Goal: Task Accomplishment & Management: Manage account settings

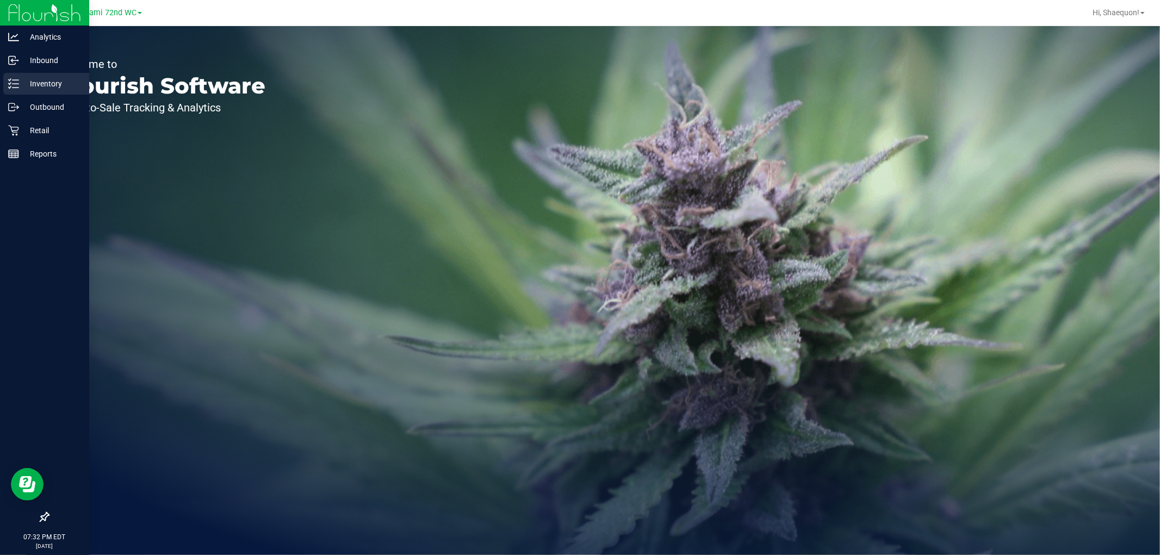
click at [11, 80] on icon at bounding box center [13, 83] width 11 height 11
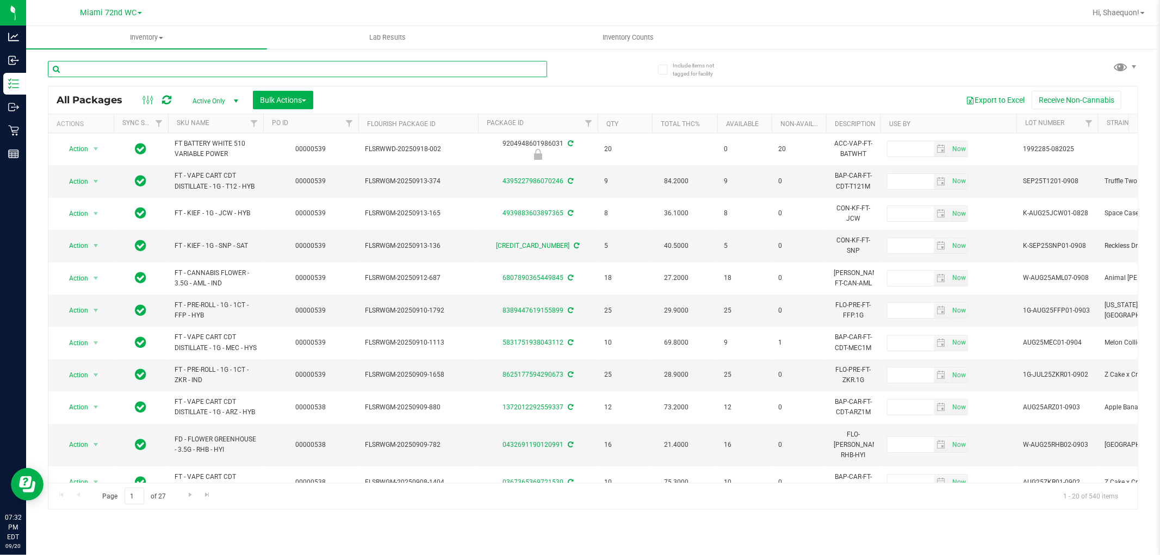
click at [180, 69] on input "text" at bounding box center [297, 69] width 499 height 16
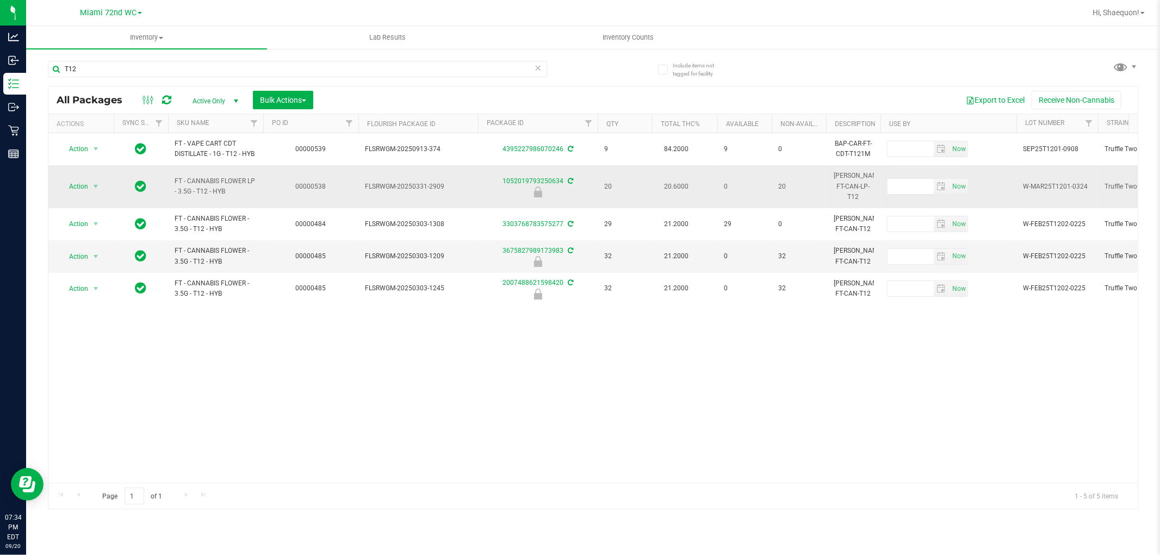
click at [221, 176] on span "FT - CANNABIS FLOWER LP - 3.5G - T12 - HYB" at bounding box center [216, 186] width 82 height 21
click at [112, 73] on input "T12" at bounding box center [297, 69] width 499 height 16
type input "T"
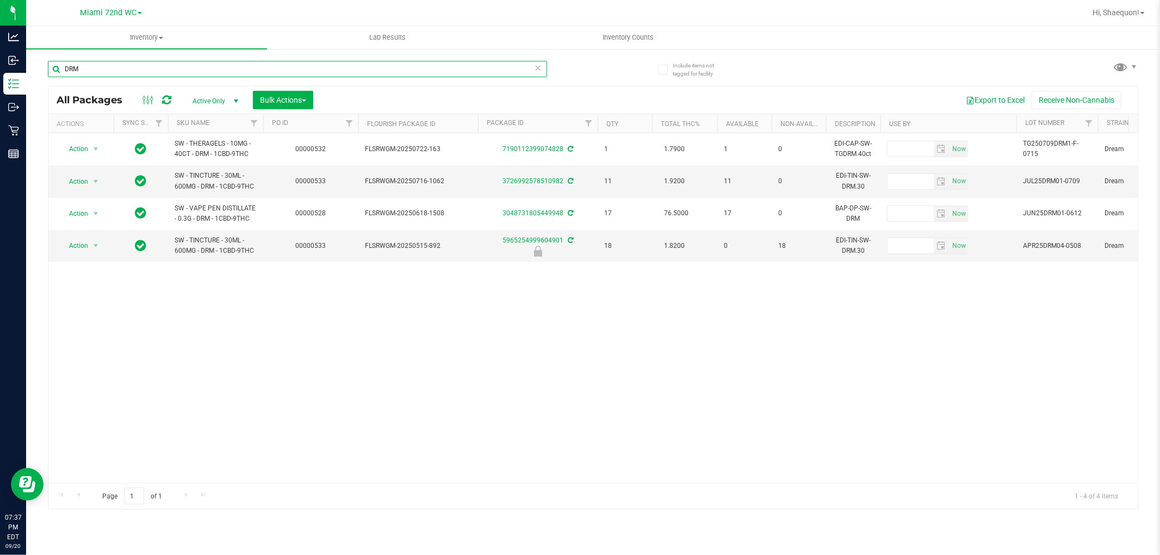
type input "DRM"
drag, startPoint x: 119, startPoint y: 68, endPoint x: 51, endPoint y: 76, distance: 68.5
click at [51, 76] on input "DRM" at bounding box center [297, 69] width 499 height 16
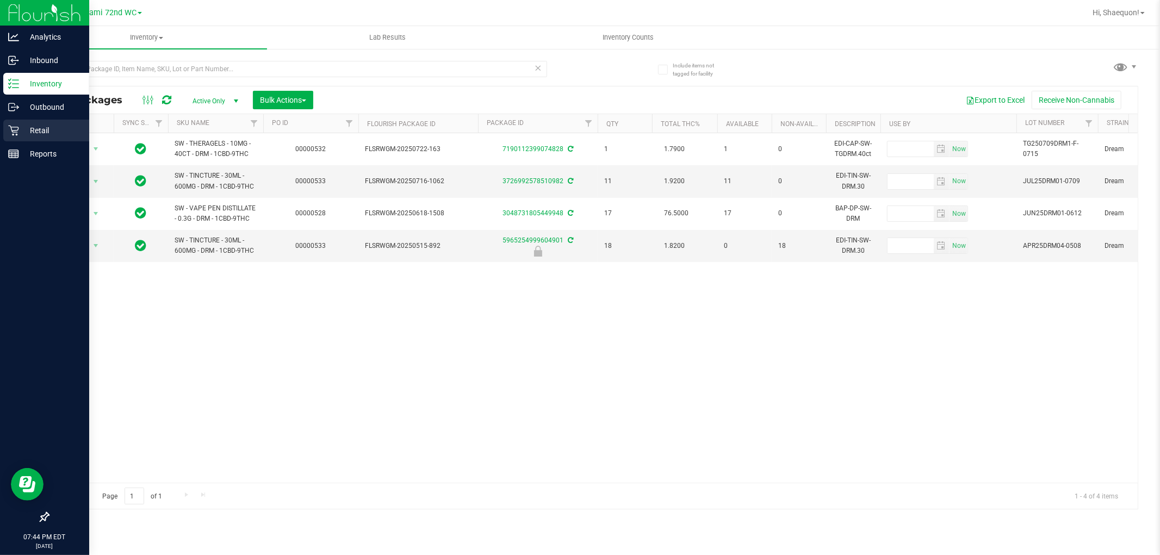
click at [9, 133] on icon at bounding box center [13, 130] width 11 height 11
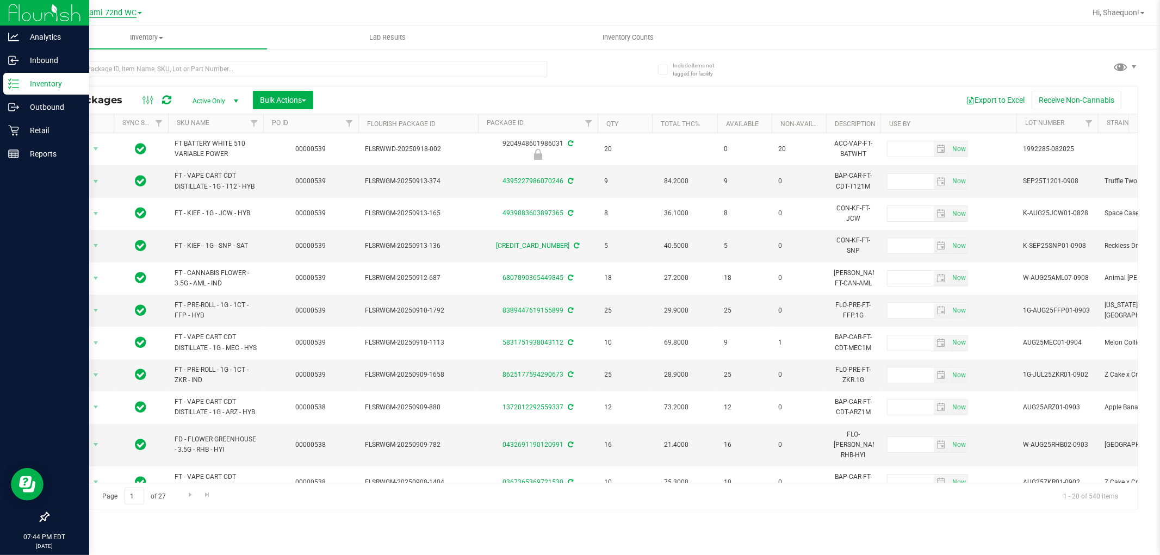
click at [136, 9] on span "Miami 72nd WC" at bounding box center [108, 13] width 57 height 10
click at [117, 51] on link "Miami Dadeland WC" at bounding box center [111, 53] width 159 height 15
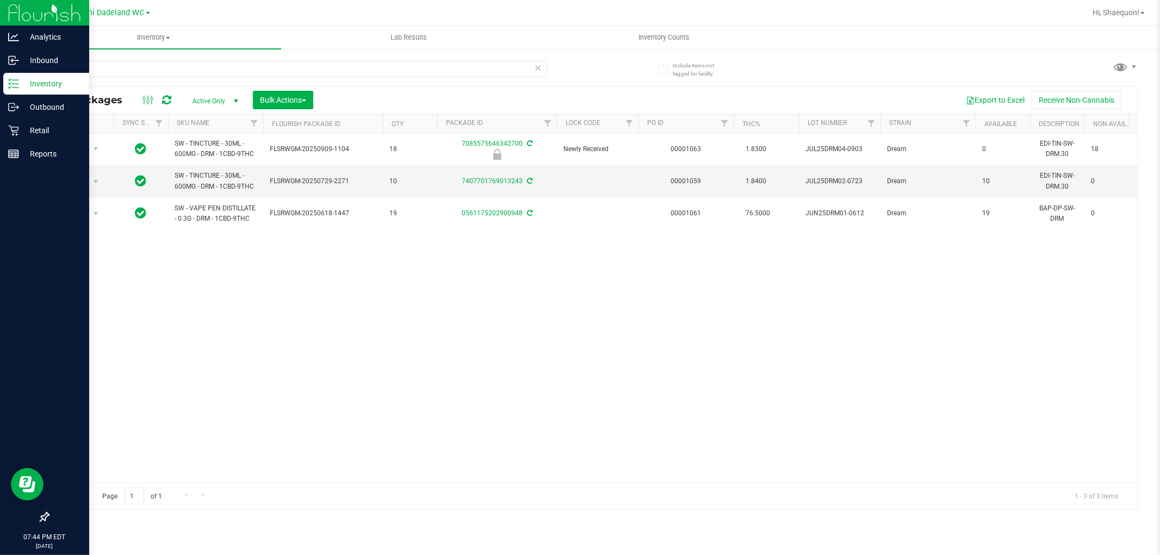
click at [226, 276] on div "Action Action Edit attributes Global inventory Locate package Package audit log…" at bounding box center [592, 308] width 1089 height 350
drag, startPoint x: 90, startPoint y: 71, endPoint x: 31, endPoint y: 68, distance: 59.3
click at [31, 68] on div "Include items not tagged for facility DRM All Packages Active Only Active Only …" at bounding box center [593, 214] width 1134 height 332
click at [23, 133] on p "Retail" at bounding box center [51, 130] width 65 height 13
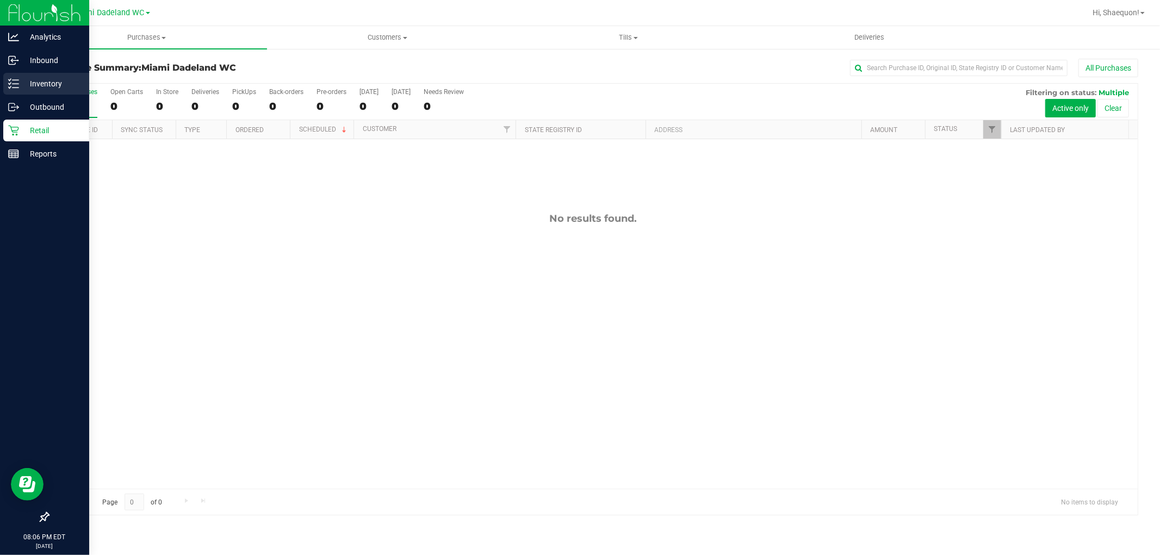
click at [47, 83] on p "Inventory" at bounding box center [51, 83] width 65 height 13
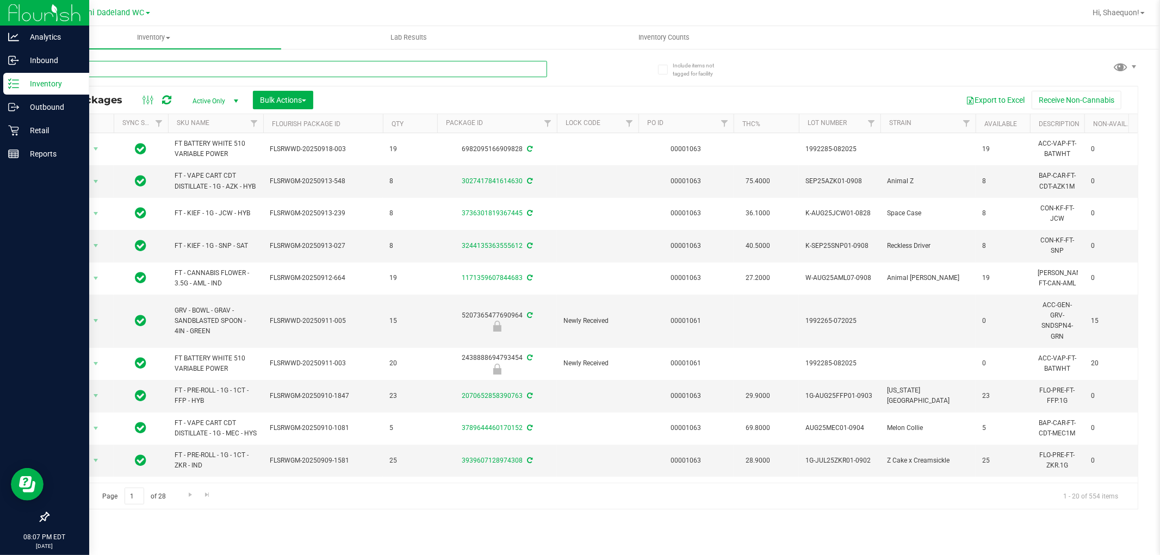
click at [244, 70] on input "text" at bounding box center [297, 69] width 499 height 16
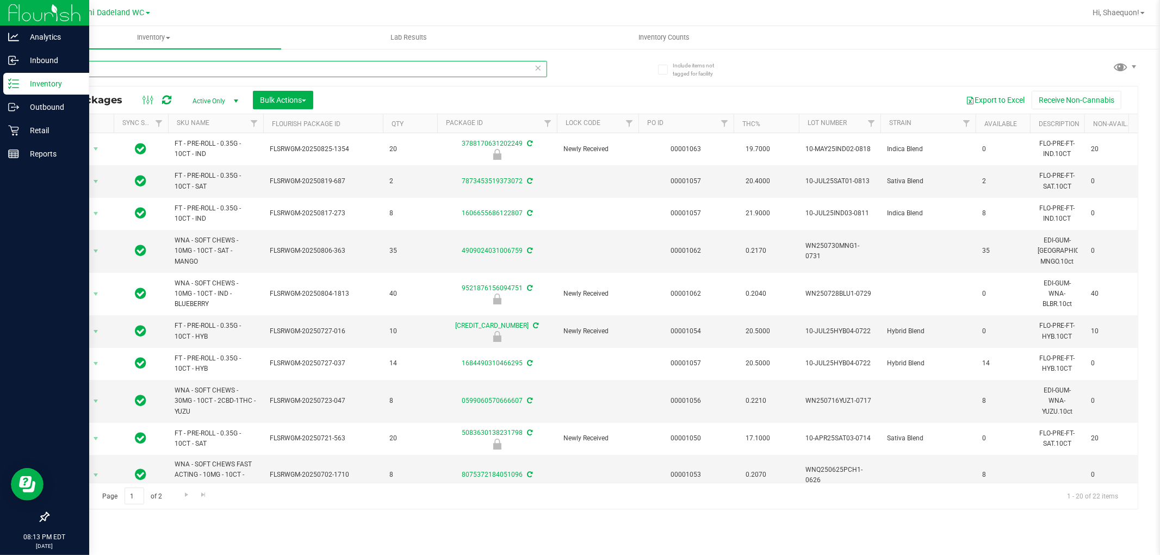
type input "10ct"
drag, startPoint x: 90, startPoint y: 69, endPoint x: 24, endPoint y: 70, distance: 65.8
click at [25, 70] on div "Analytics Inbound Inventory Outbound Retail Reports 08:17 PM EDT [DATE] 09/20 M…" at bounding box center [580, 277] width 1160 height 555
click at [44, 127] on p "Retail" at bounding box center [51, 130] width 65 height 13
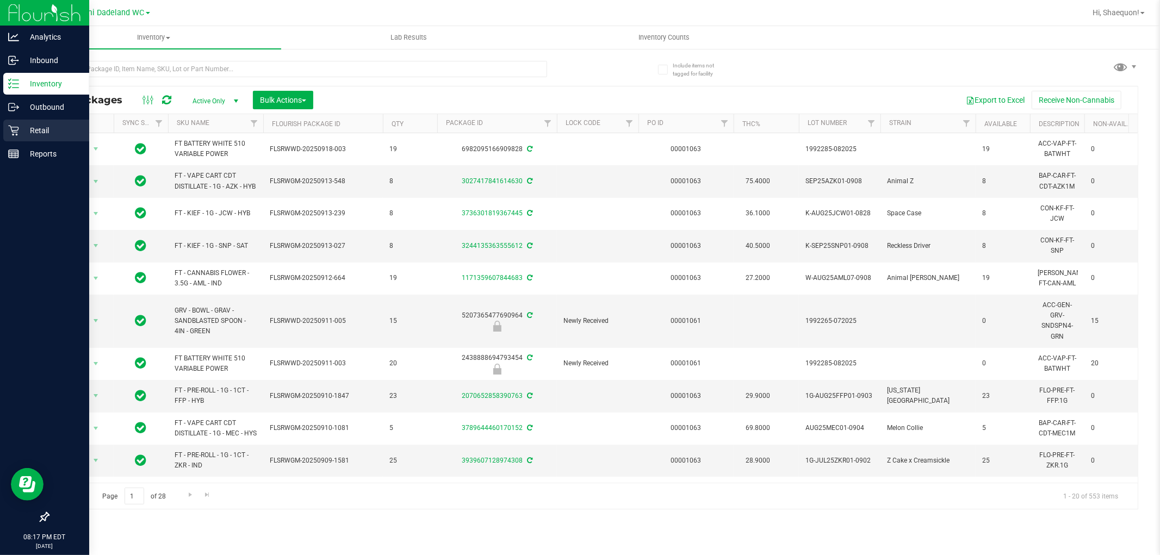
click at [10, 128] on icon at bounding box center [13, 130] width 11 height 11
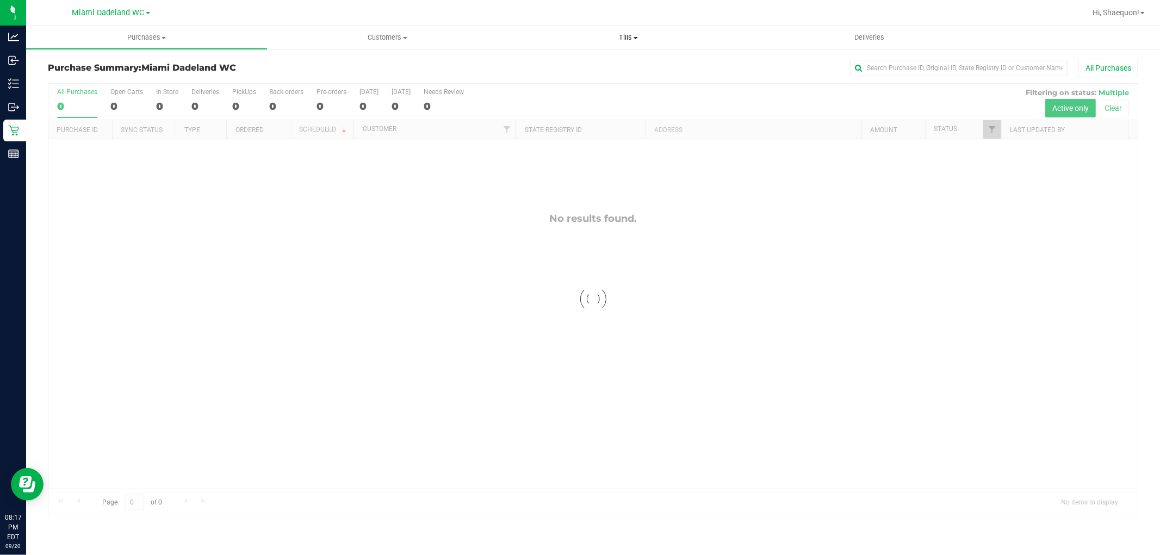
click at [631, 40] on span "Tills" at bounding box center [629, 38] width 240 height 10
click at [573, 63] on span "Manage tills" at bounding box center [544, 65] width 73 height 9
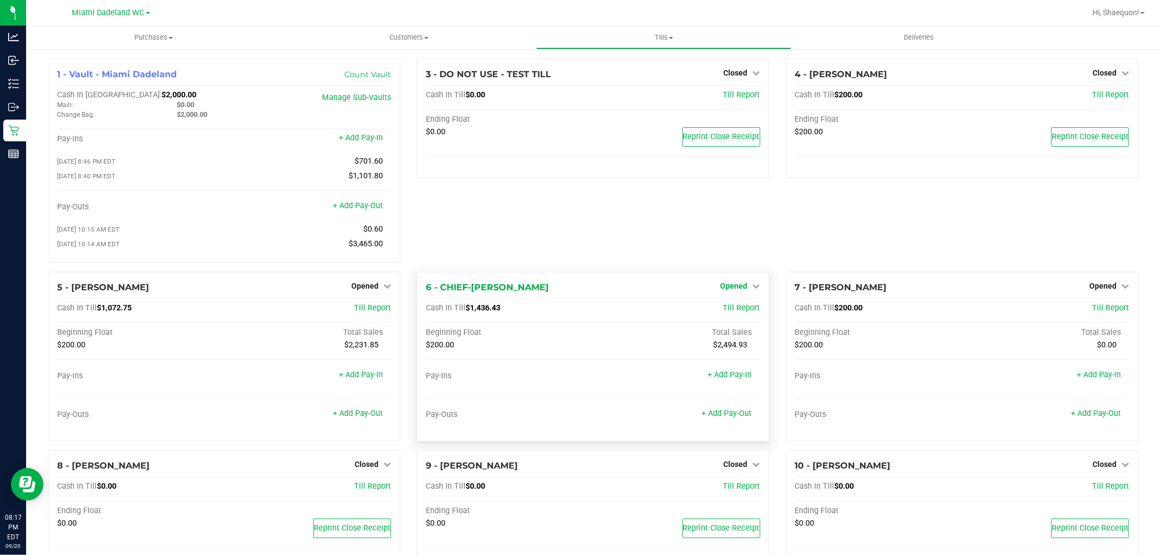
click at [741, 290] on link "Opened" at bounding box center [741, 286] width 40 height 9
click at [729, 313] on link "Close Till" at bounding box center [735, 308] width 29 height 9
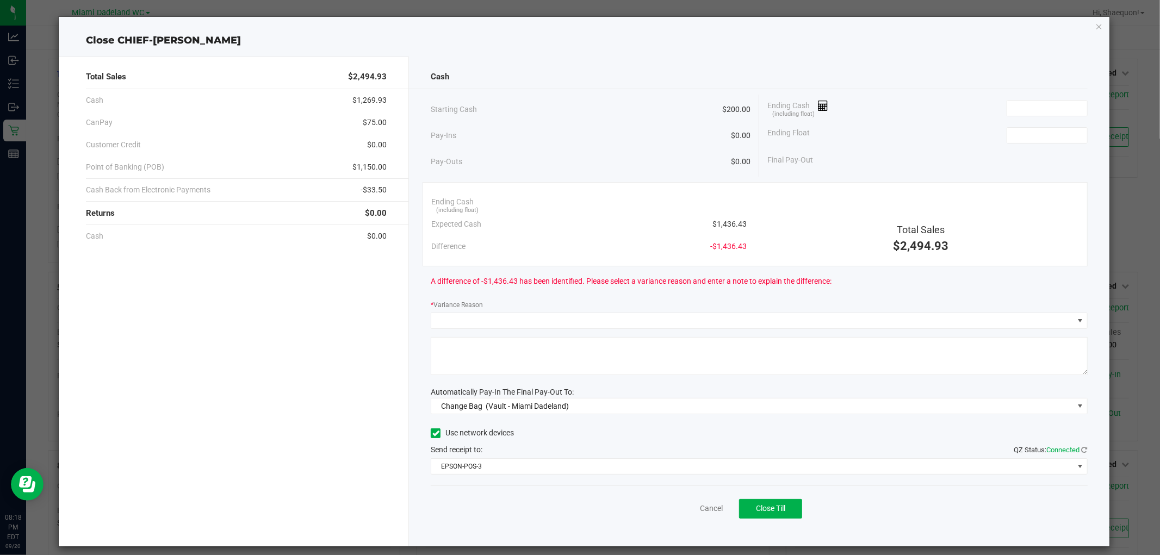
click at [661, 131] on div "Pay-Ins $0.00" at bounding box center [591, 136] width 320 height 22
click at [1054, 105] on input at bounding box center [1047, 108] width 80 height 15
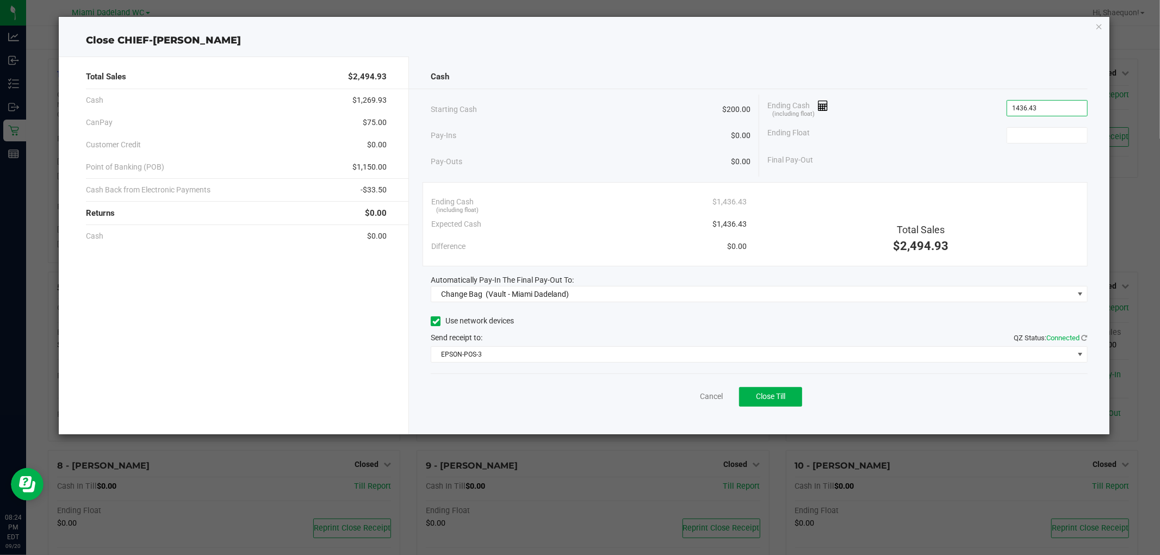
type input "$1,436.43"
type input "$200.00"
click at [907, 161] on div "Final Pay-Out $1,236.43" at bounding box center [927, 160] width 320 height 22
click at [784, 398] on span "Close Till" at bounding box center [770, 396] width 29 height 9
click at [691, 398] on link "Dismiss" at bounding box center [687, 396] width 26 height 11
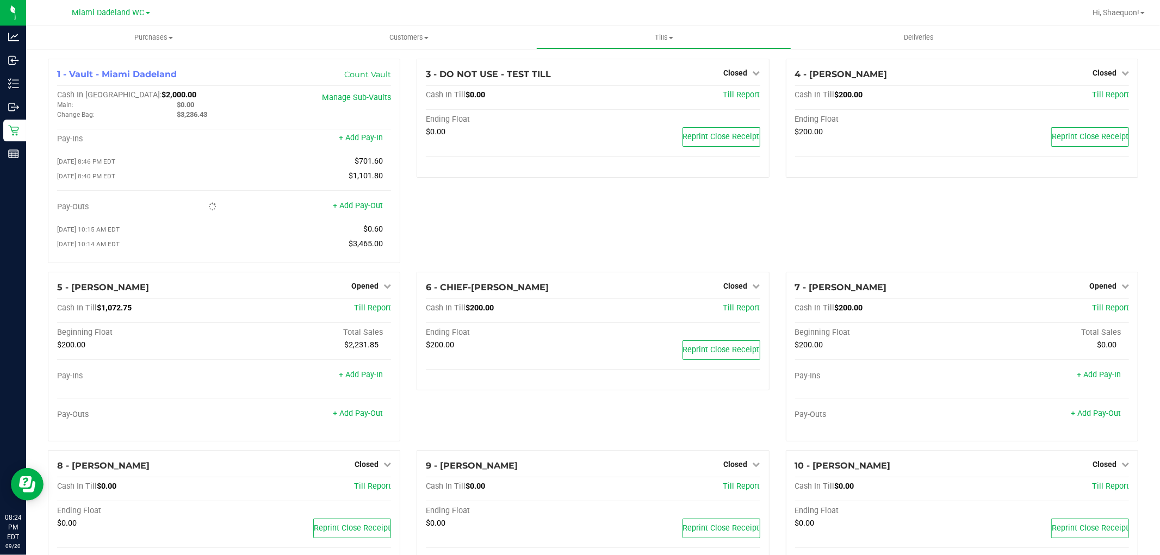
click at [530, 241] on div "3 - DO NOT USE - TEST TILL Closed Open Till Cash In Till $0.00 Till Report Endi…" at bounding box center [592, 165] width 369 height 213
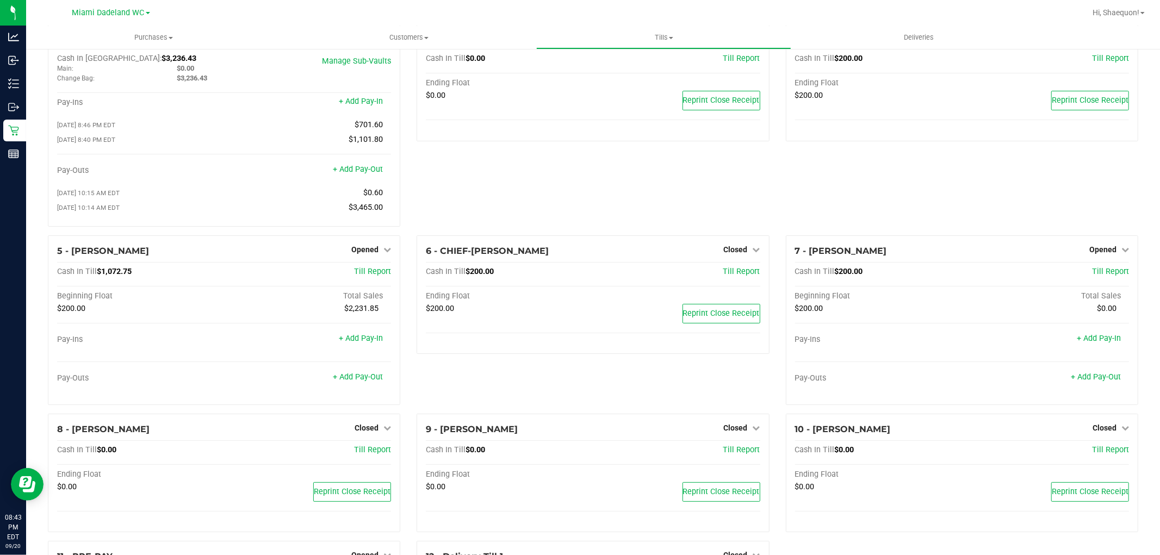
scroll to position [35, 0]
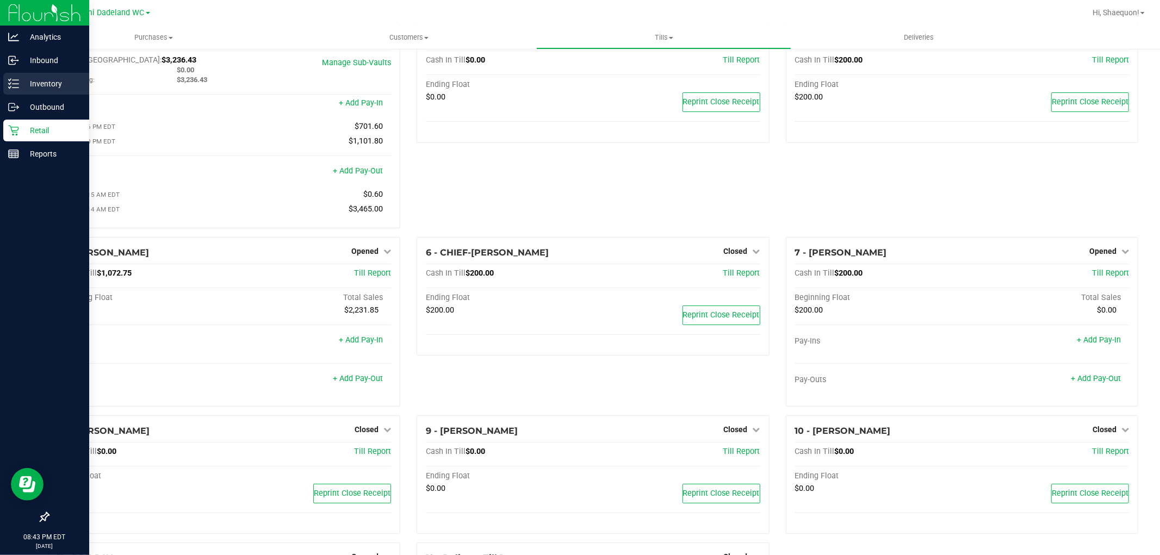
click at [53, 85] on p "Inventory" at bounding box center [51, 83] width 65 height 13
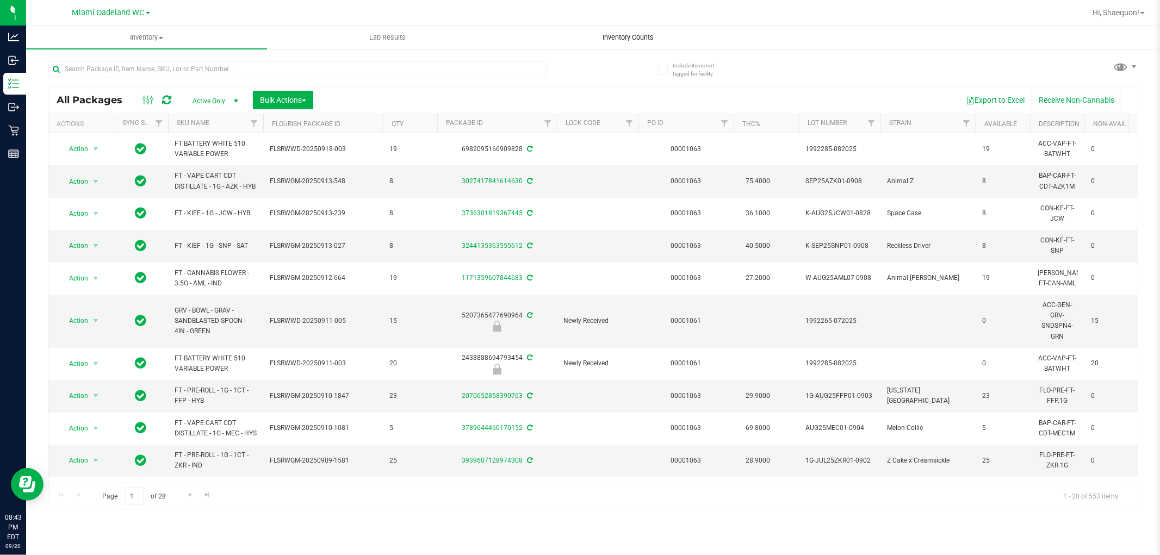
click at [622, 37] on span "Inventory Counts" at bounding box center [629, 38] width 80 height 10
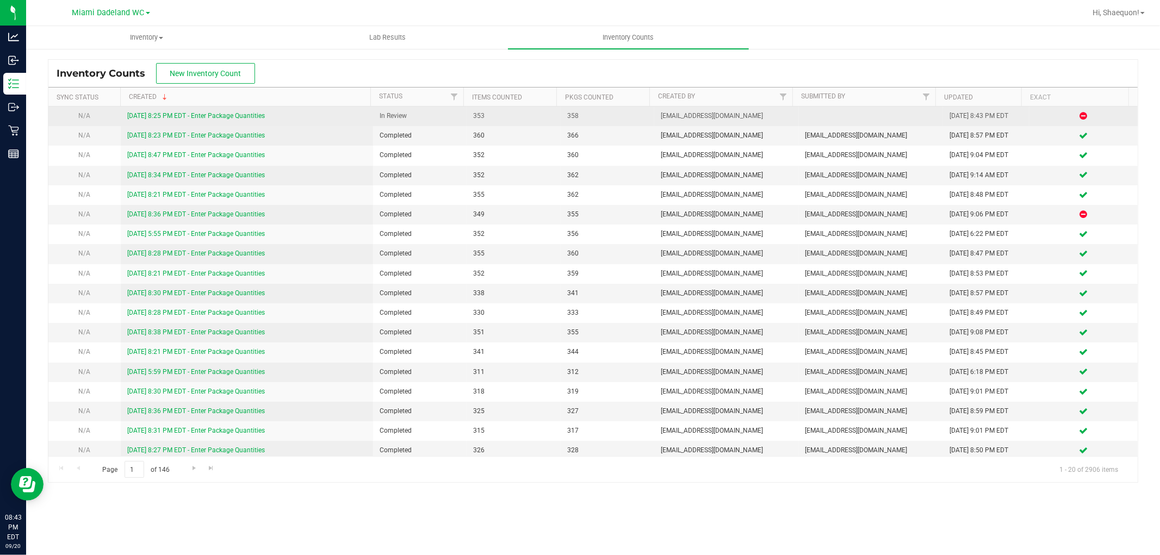
click at [219, 119] on link "[DATE] 8:25 PM EDT - Enter Package Quantities" at bounding box center [196, 116] width 138 height 8
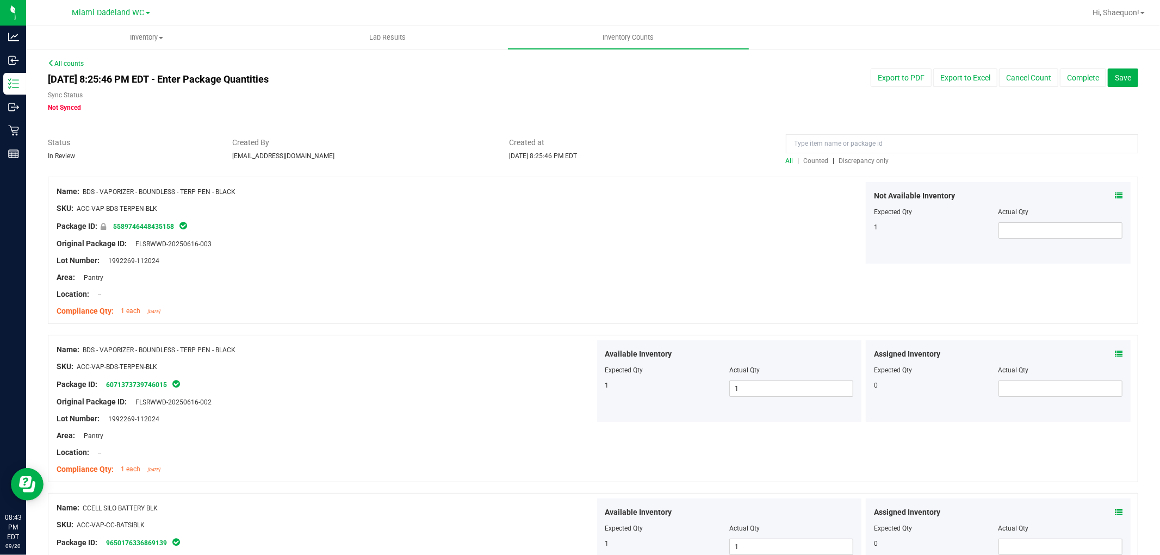
click at [874, 162] on span "Discrepancy only" at bounding box center [864, 161] width 50 height 8
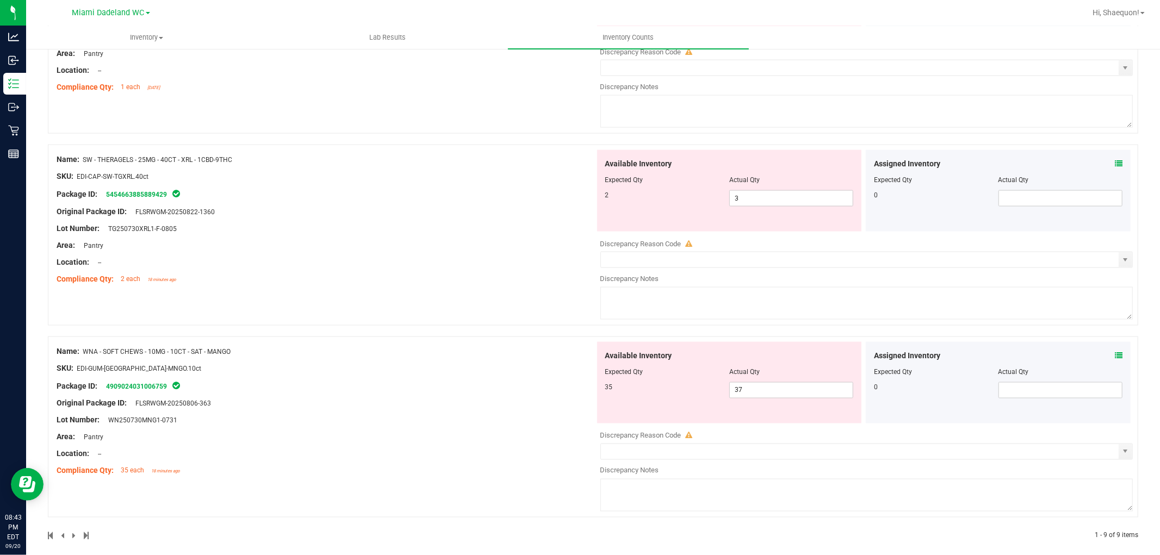
scroll to position [1331, 0]
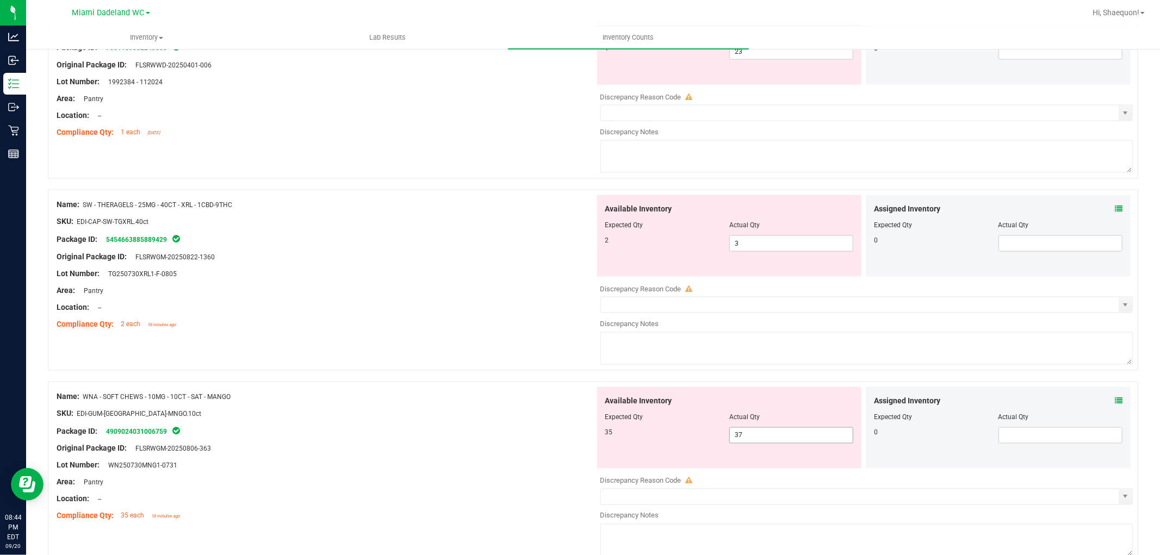
click at [767, 444] on span "37 37" at bounding box center [791, 436] width 124 height 16
type input "35"
click at [727, 378] on div at bounding box center [593, 376] width 1091 height 11
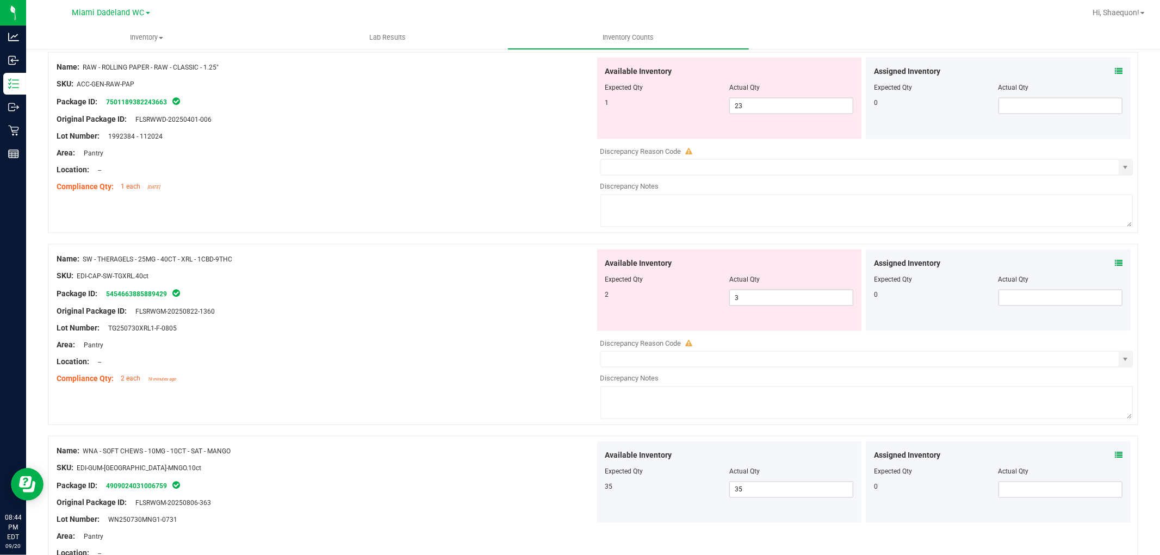
scroll to position [1210, 0]
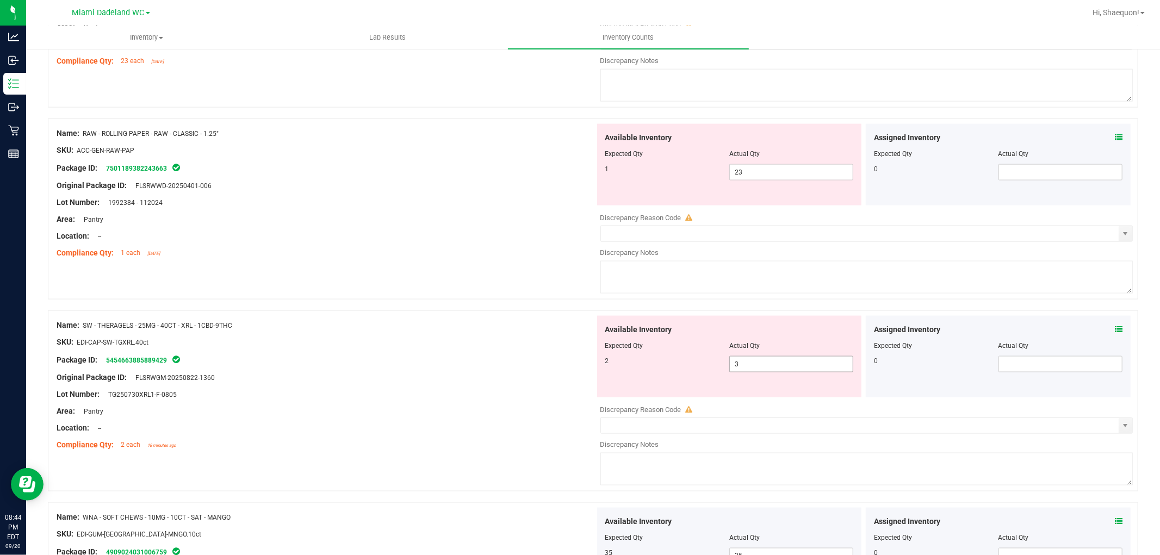
click at [767, 369] on span "3 3" at bounding box center [791, 364] width 124 height 16
type input "2"
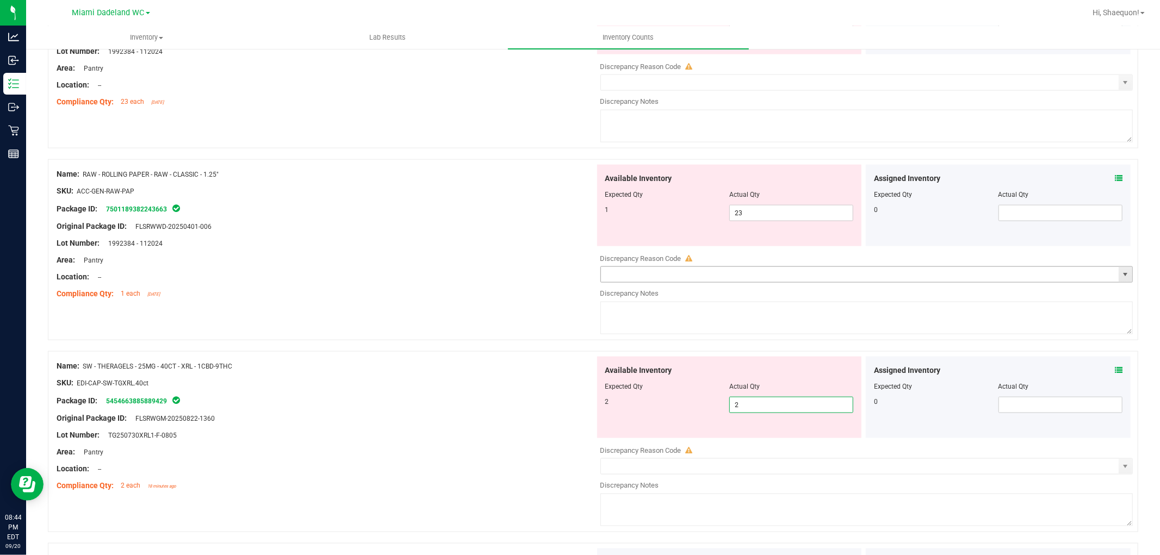
scroll to position [1150, 0]
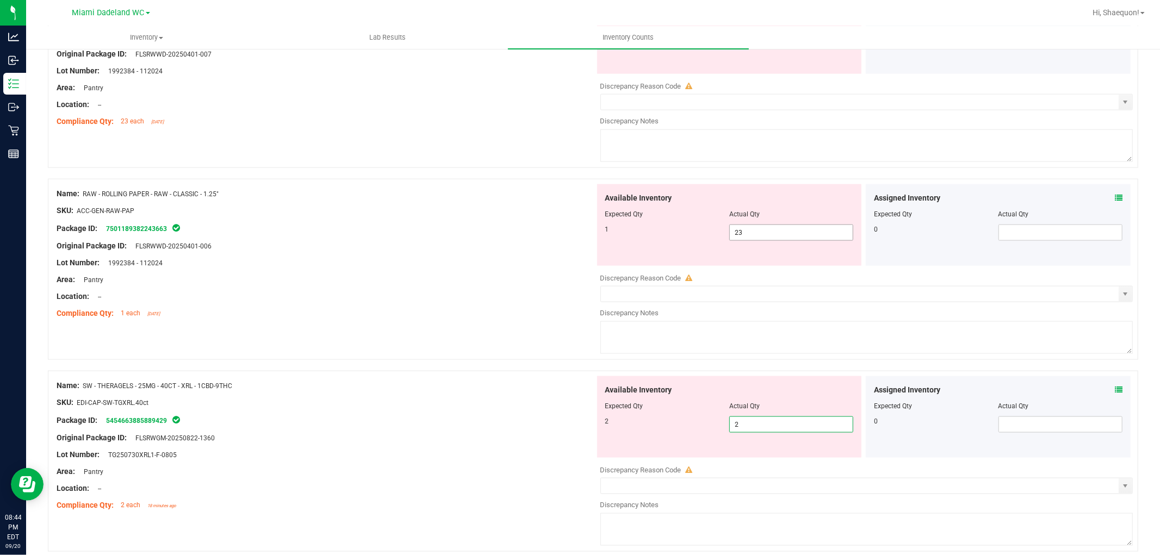
type input "2"
click at [780, 238] on span "23 23" at bounding box center [791, 233] width 124 height 16
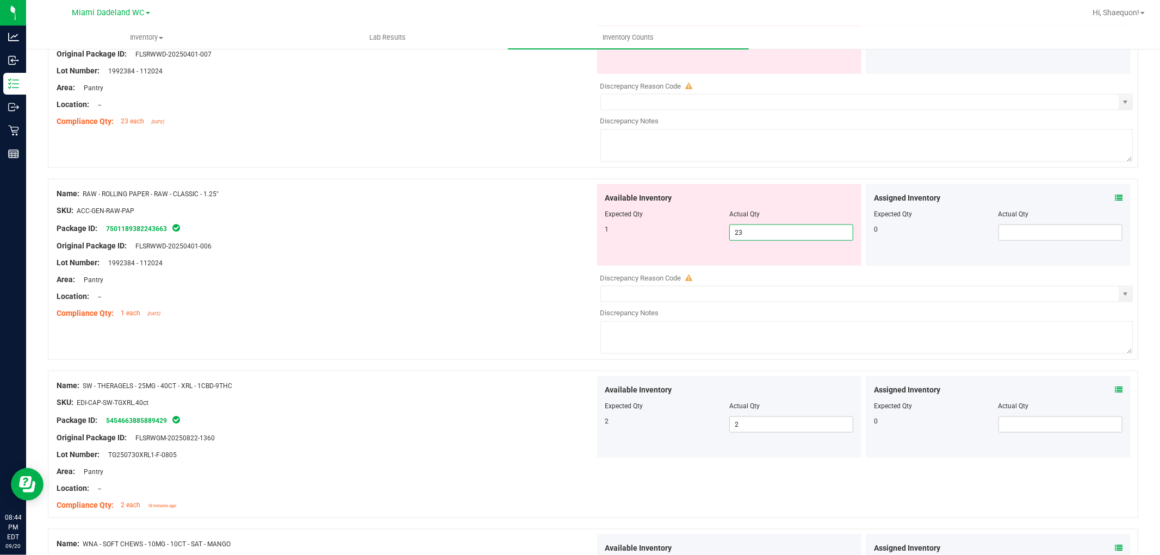
type input "2"
type input "1"
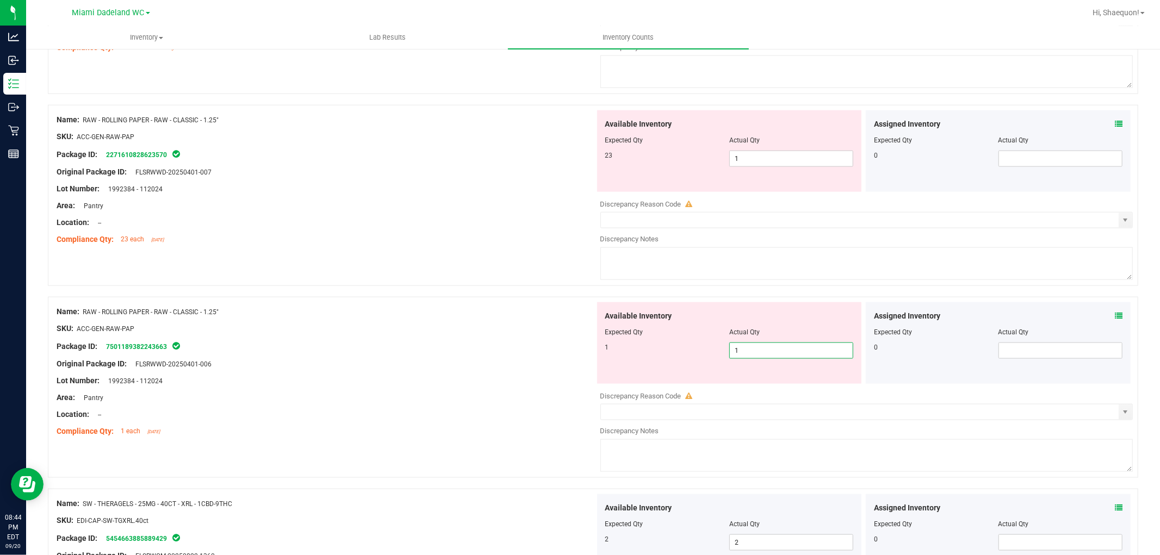
scroll to position [1029, 0]
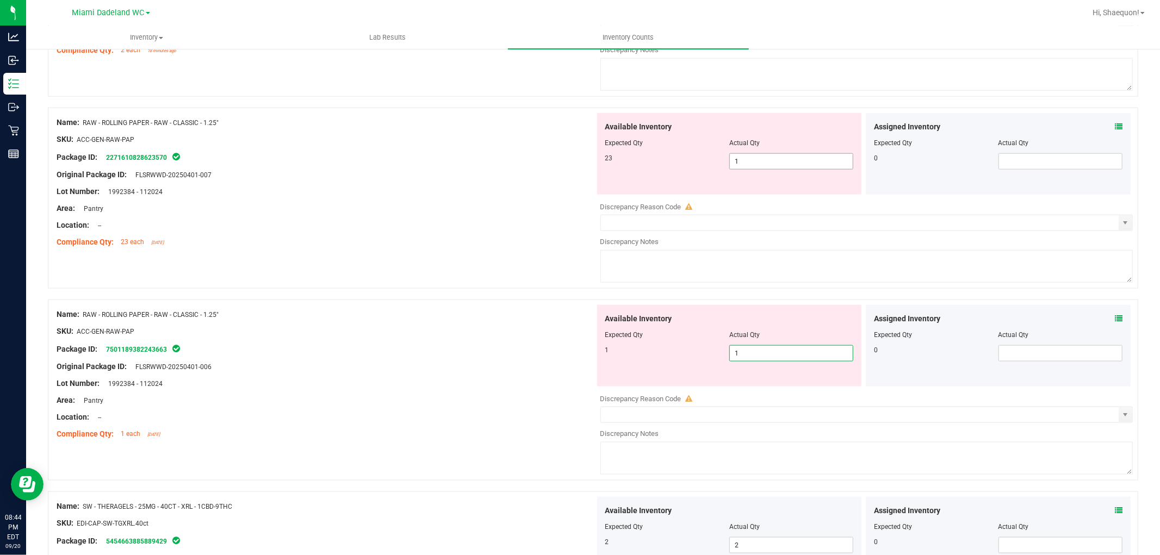
type input "1"
click at [802, 161] on span "1 1" at bounding box center [791, 161] width 124 height 16
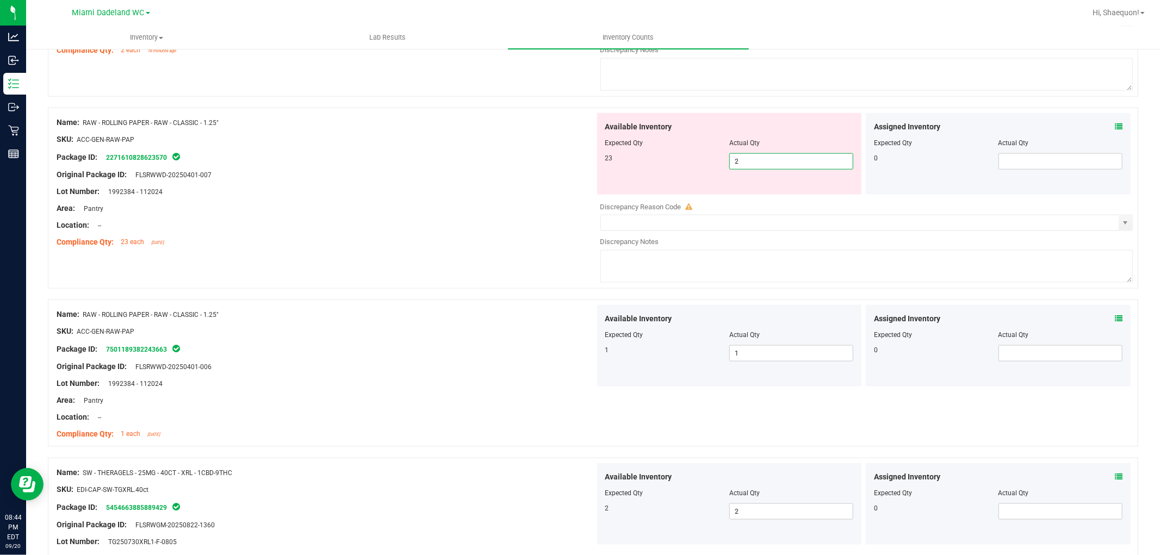
type input "23"
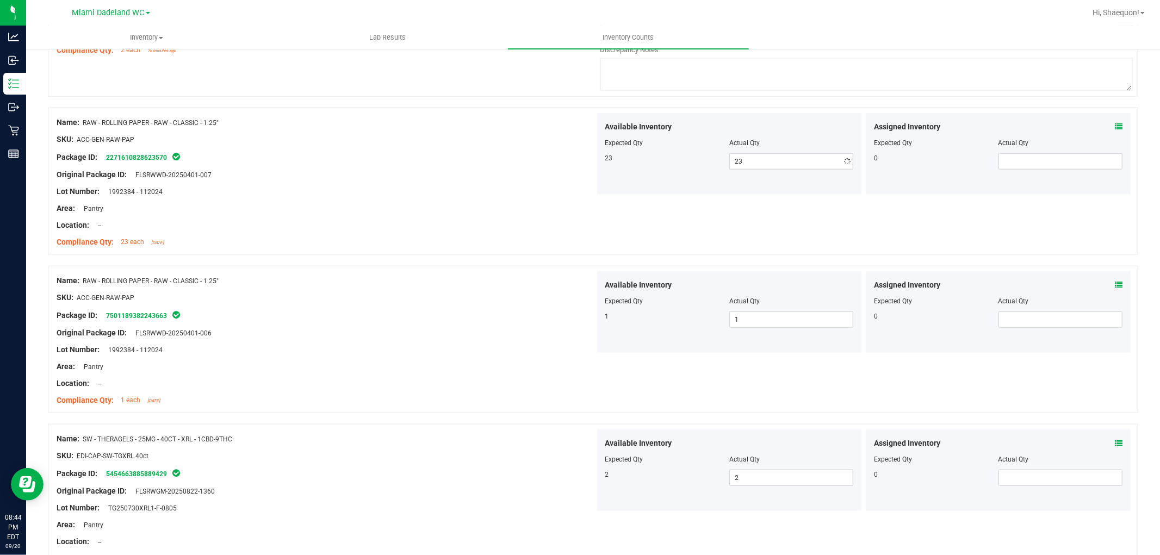
click at [542, 227] on div "Location: --" at bounding box center [326, 225] width 538 height 11
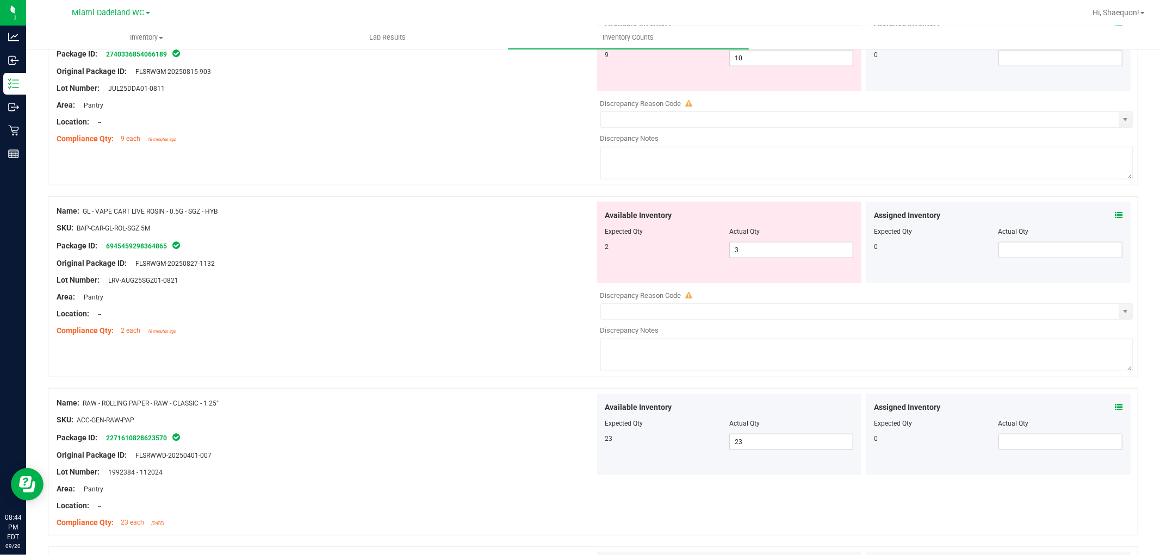
scroll to position [727, 0]
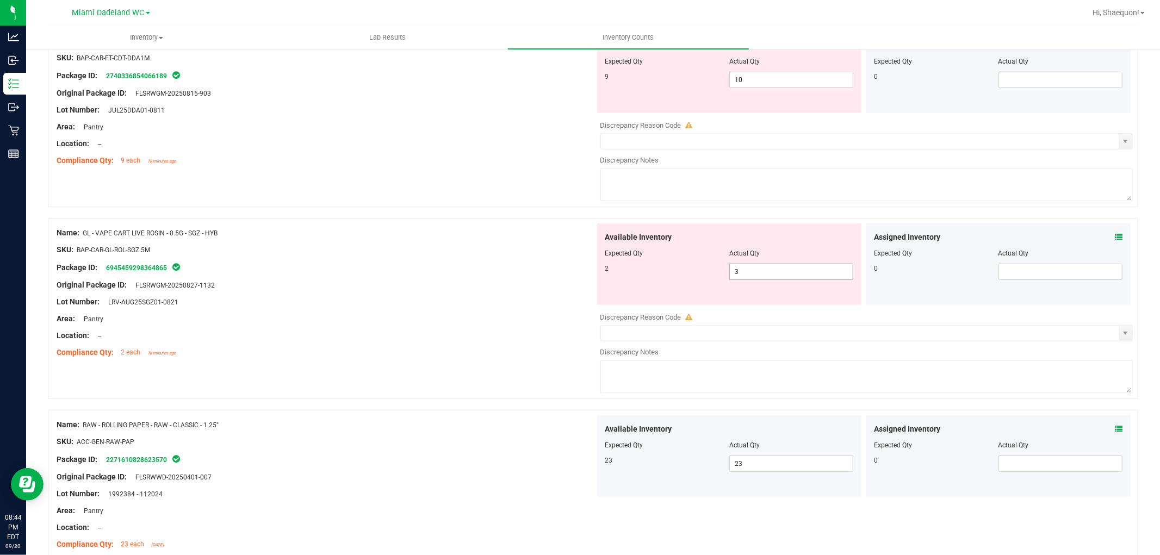
click at [797, 273] on span "3 3" at bounding box center [791, 272] width 124 height 16
click at [797, 273] on input "3" at bounding box center [791, 271] width 123 height 15
click at [808, 223] on div "Name: GL - VAPE CART LIVE ROSIN - 0.5G - SGZ - HYB SKU: BAP-CAR-GL-ROL-SGZ.5M P…" at bounding box center [593, 308] width 1091 height 181
click at [759, 279] on span "3 3" at bounding box center [791, 272] width 124 height 16
click at [759, 279] on input "3" at bounding box center [791, 271] width 123 height 15
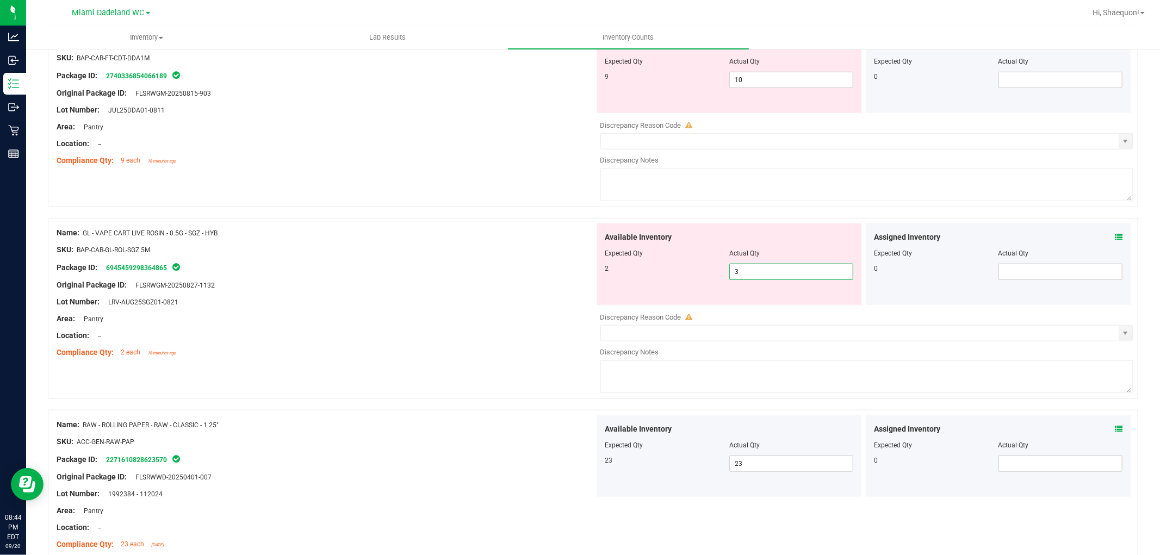
type input "2"
click at [595, 232] on div "Available Inventory Expected Qty Actual Qty 2 2 2" at bounding box center [729, 265] width 269 height 82
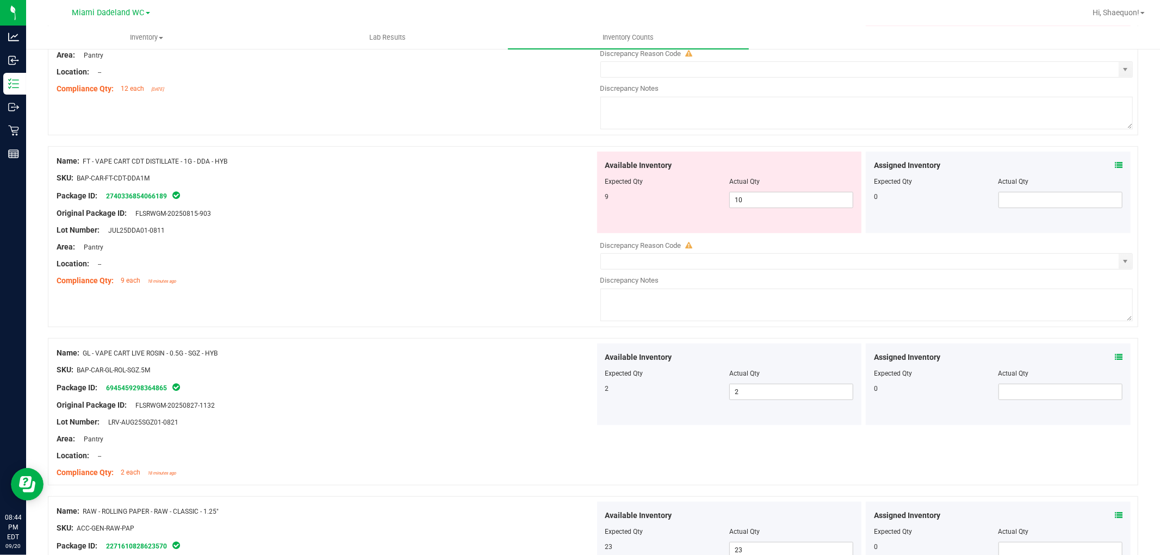
scroll to position [606, 0]
click at [784, 203] on span "10 10" at bounding box center [791, 201] width 124 height 16
click at [784, 203] on input "10" at bounding box center [791, 200] width 123 height 15
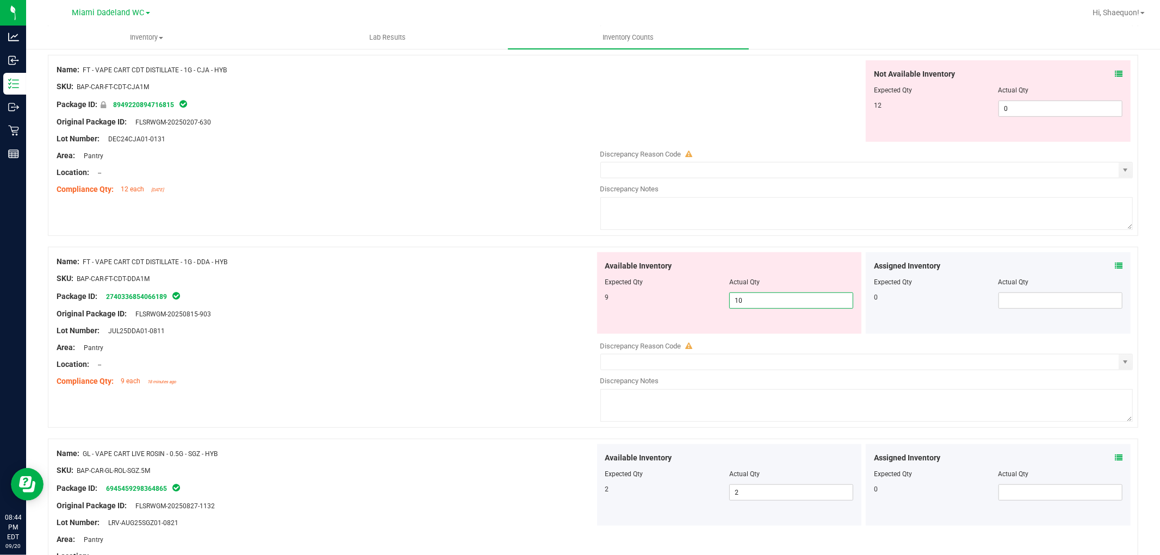
scroll to position [364, 0]
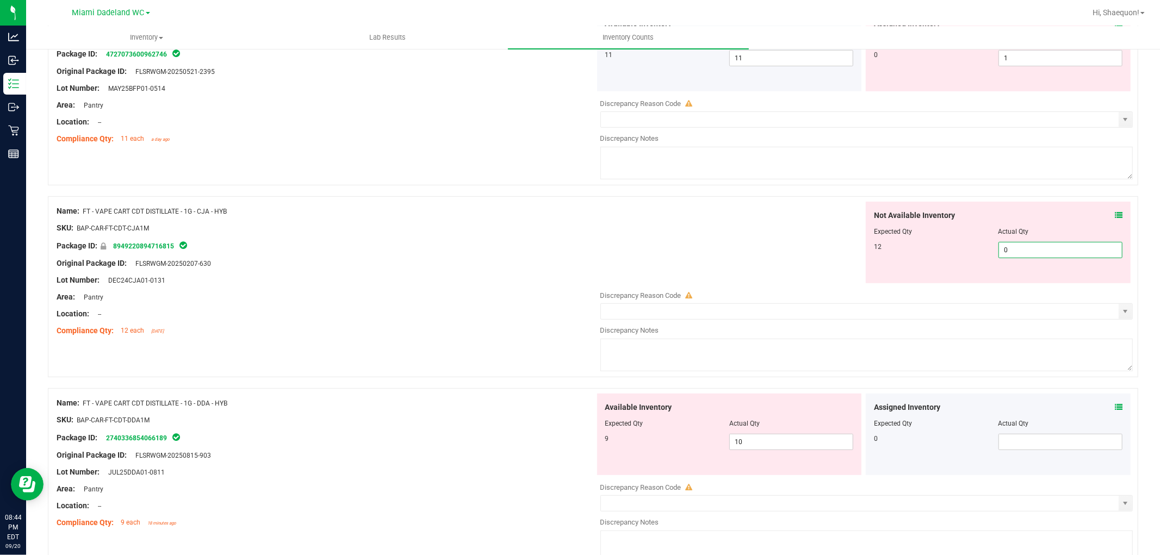
click at [1014, 245] on span "0 0" at bounding box center [1061, 250] width 124 height 16
type input "12"
click at [711, 193] on div at bounding box center [593, 190] width 1091 height 11
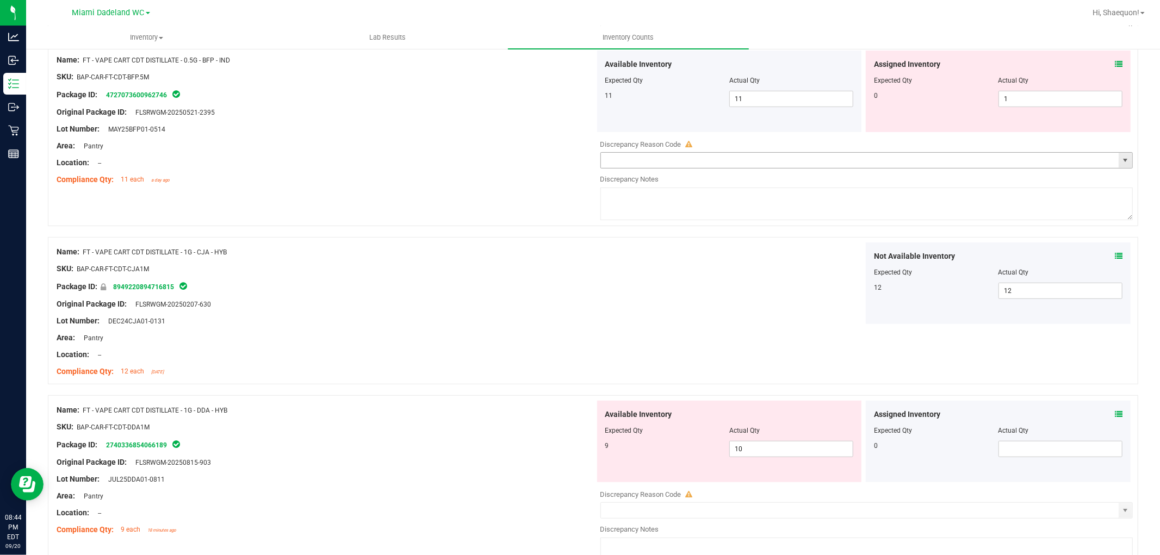
scroll to position [303, 0]
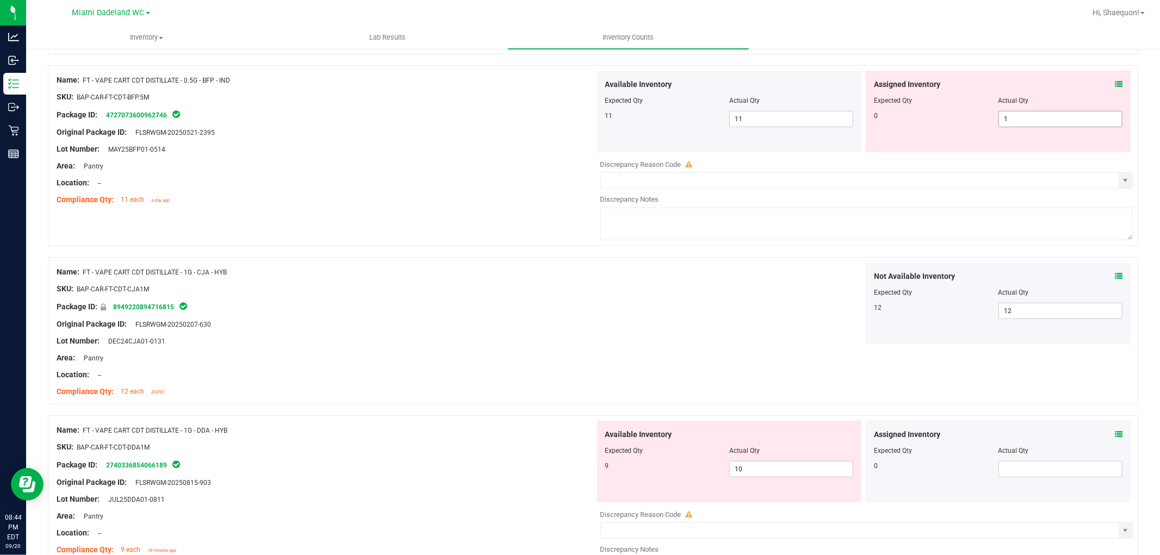
click at [1042, 117] on span "1 1" at bounding box center [1061, 119] width 124 height 16
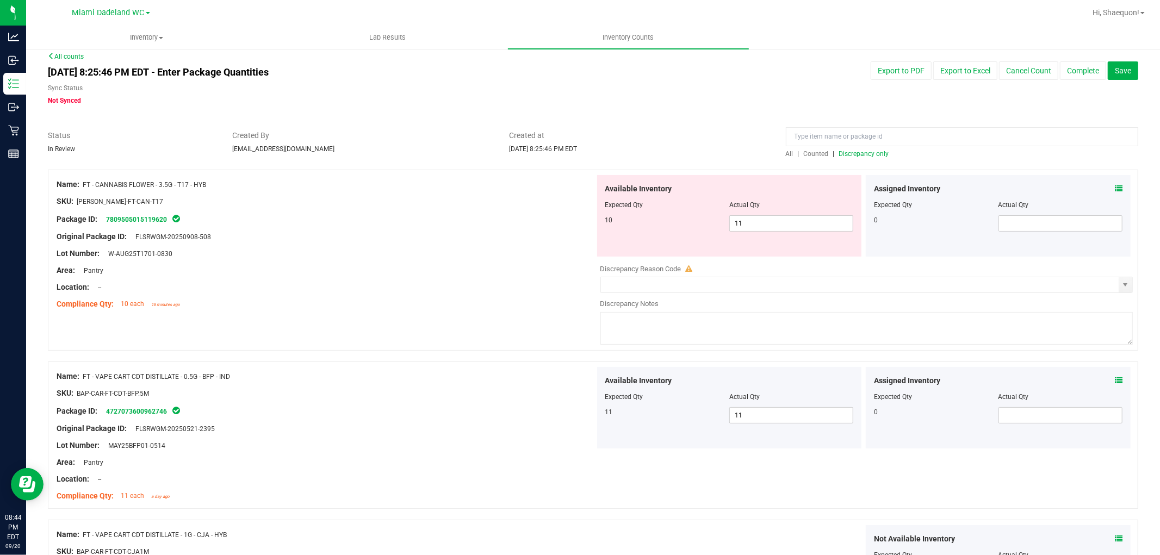
scroll to position [2, 0]
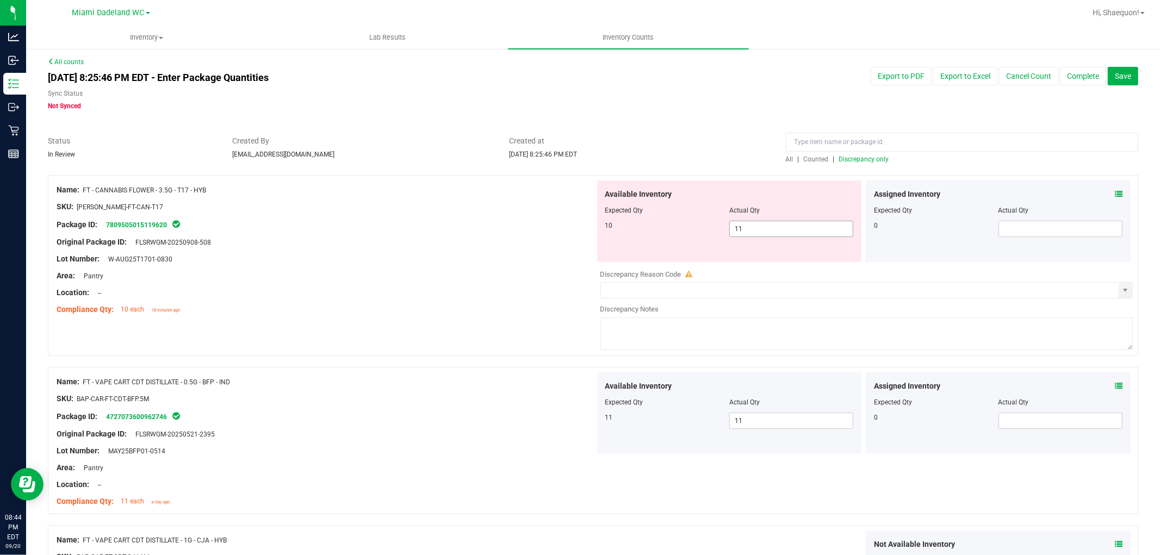
click at [819, 232] on span "11 11" at bounding box center [791, 229] width 124 height 16
click at [549, 309] on div "Compliance Qty: 10 each 18 minutes ago" at bounding box center [326, 309] width 538 height 11
click at [879, 158] on span "Discrepancy only" at bounding box center [864, 160] width 50 height 8
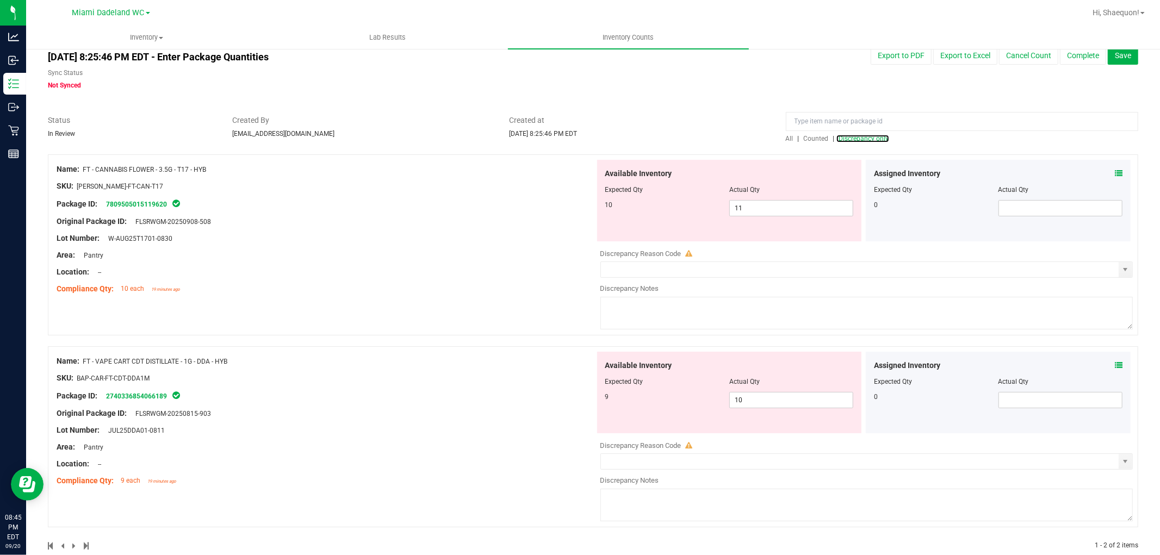
scroll to position [44, 0]
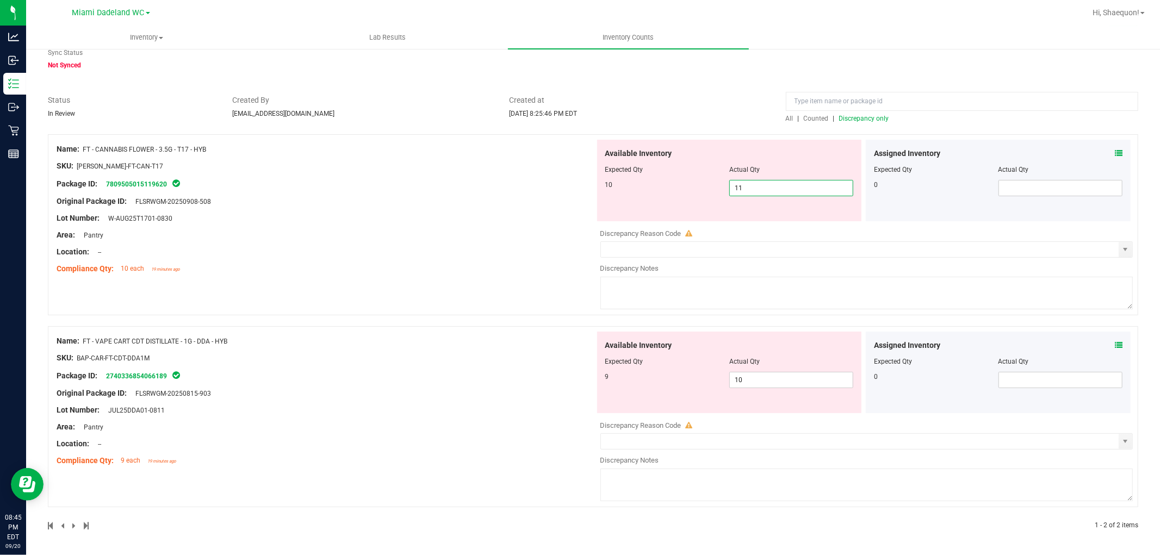
drag, startPoint x: 778, startPoint y: 191, endPoint x: 763, endPoint y: 191, distance: 14.7
click at [776, 191] on span "11 11" at bounding box center [791, 188] width 124 height 16
type input "10"
click at [396, 259] on div "Name: FT - CANNABIS FLOWER - 3.5G - T17 - HYB SKU: [PERSON_NAME]-FT-CAN-T17 Pac…" at bounding box center [326, 209] width 538 height 139
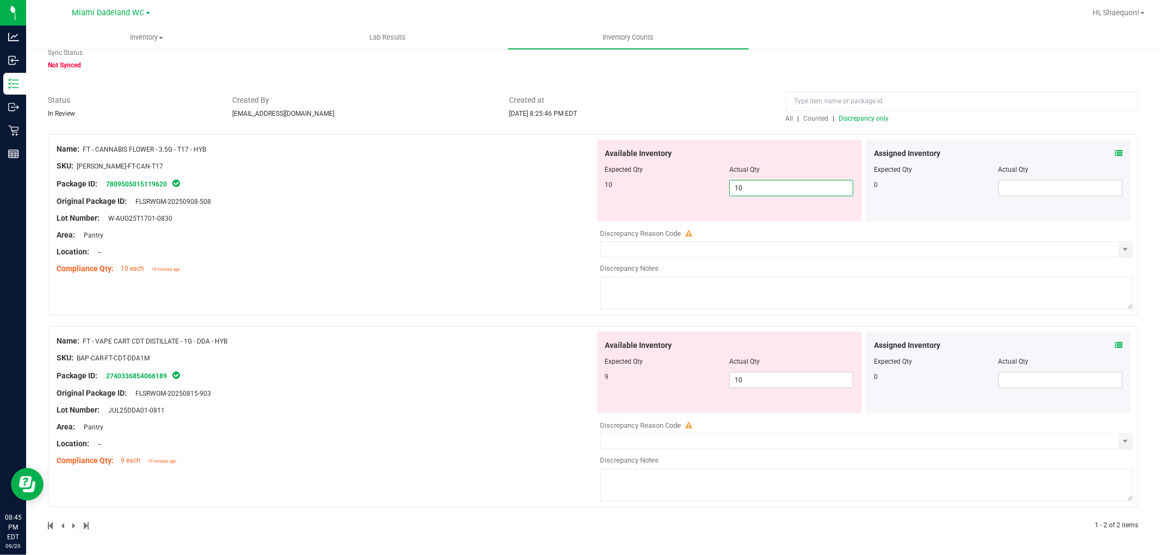
scroll to position [9, 0]
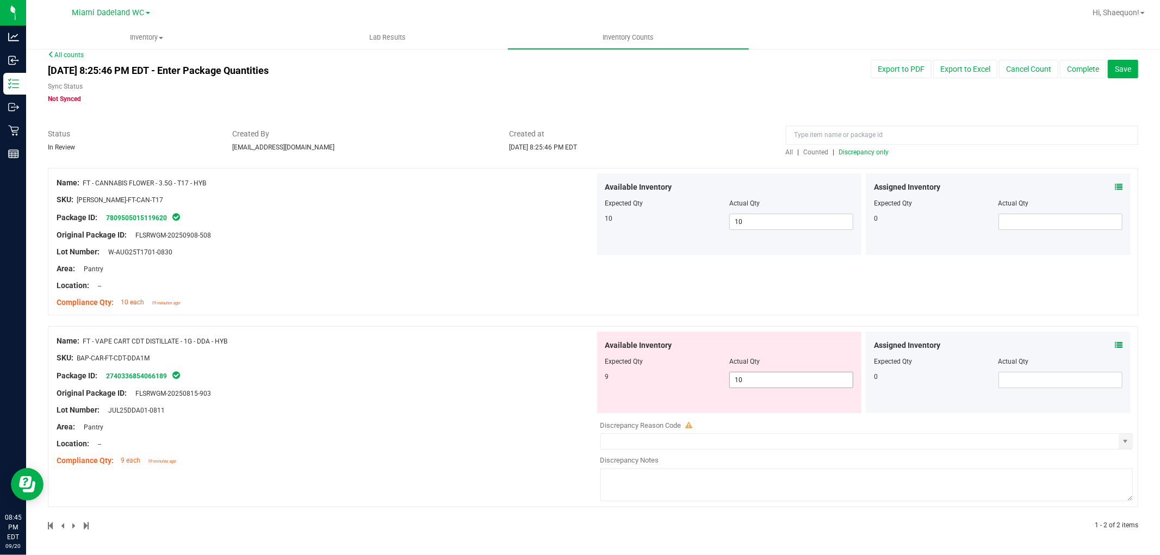
click at [787, 381] on span "10 10" at bounding box center [791, 380] width 124 height 16
click at [787, 381] on input "10" at bounding box center [791, 380] width 123 height 15
type input "9"
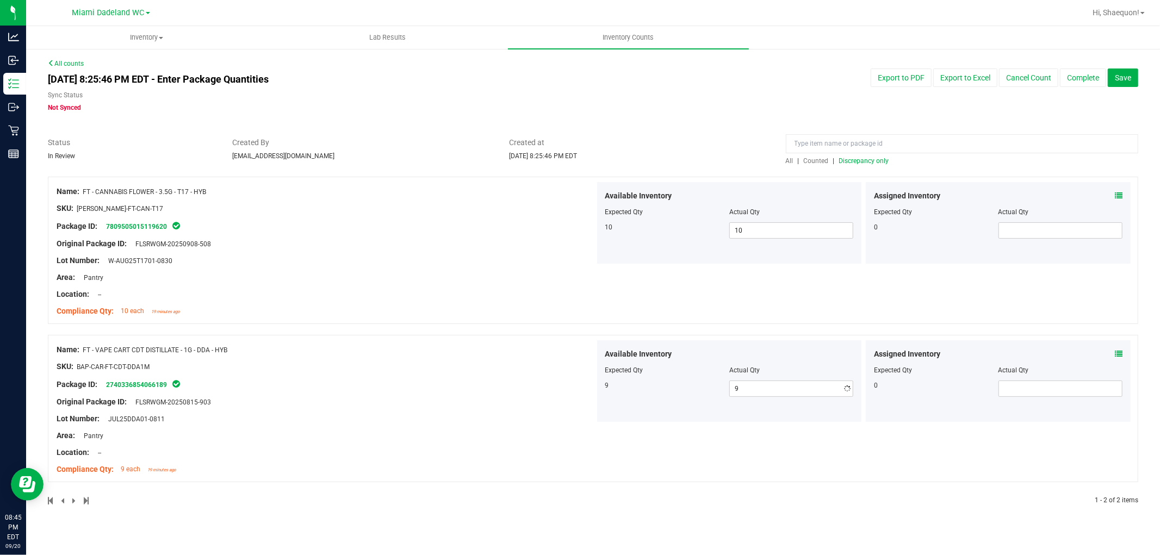
scroll to position [0, 0]
click at [874, 233] on div "Assigned Inventory Expected Qty Actual Qty 0" at bounding box center [998, 223] width 265 height 82
click at [1088, 77] on button "Complete" at bounding box center [1083, 78] width 46 height 18
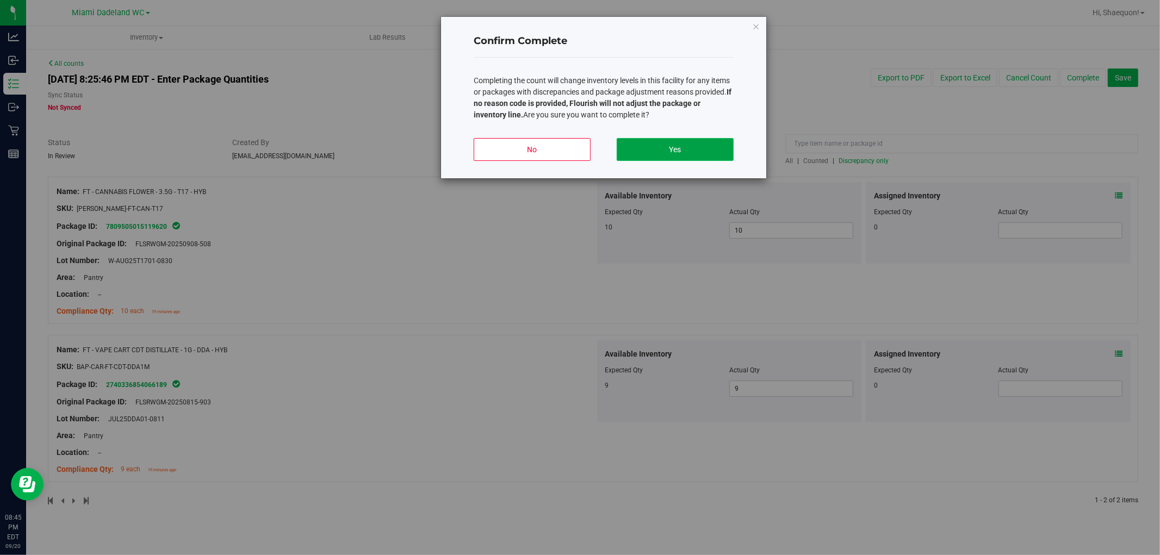
click at [659, 150] on button "Yes" at bounding box center [675, 149] width 117 height 23
